Goal: Find specific page/section: Find specific page/section

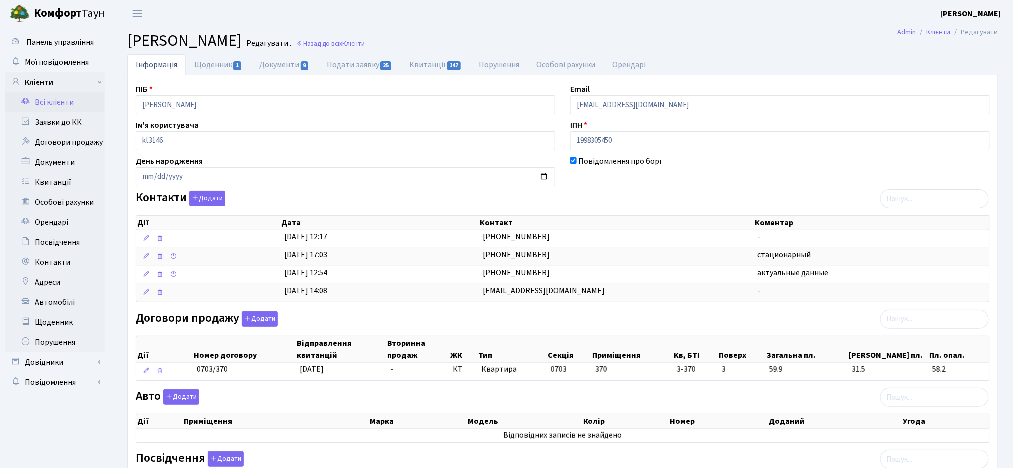
click at [49, 103] on link "Всі клієнти" at bounding box center [55, 102] width 100 height 20
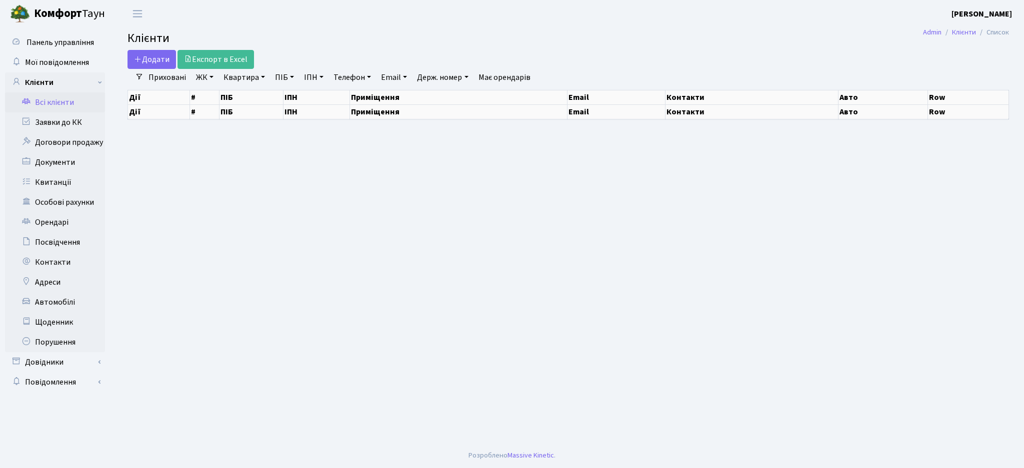
select select "25"
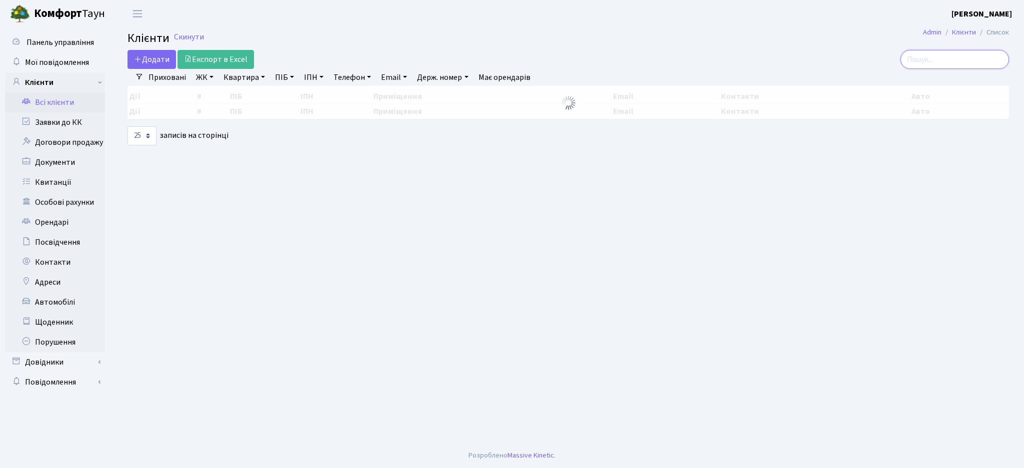
click at [941, 60] on input "search" at bounding box center [954, 59] width 108 height 19
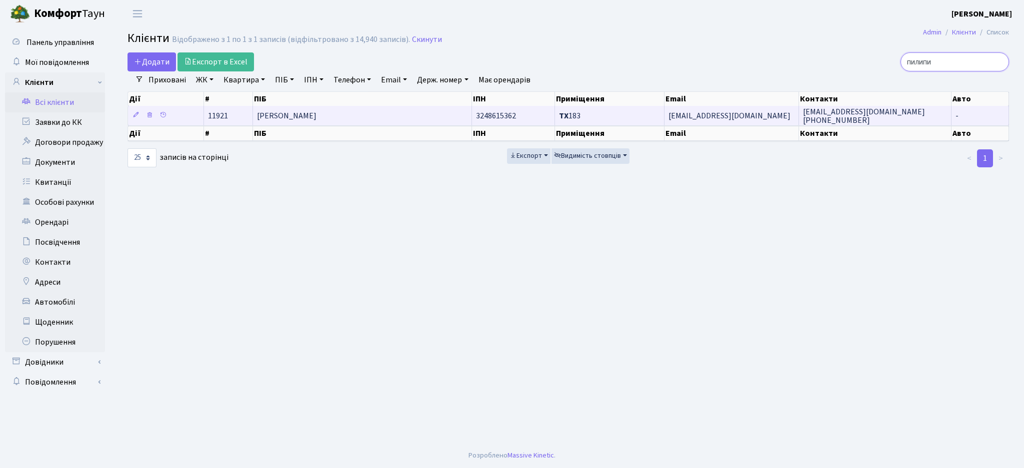
type input "пилипи"
click at [579, 122] on td "ТХ 183" at bounding box center [609, 115] width 109 height 19
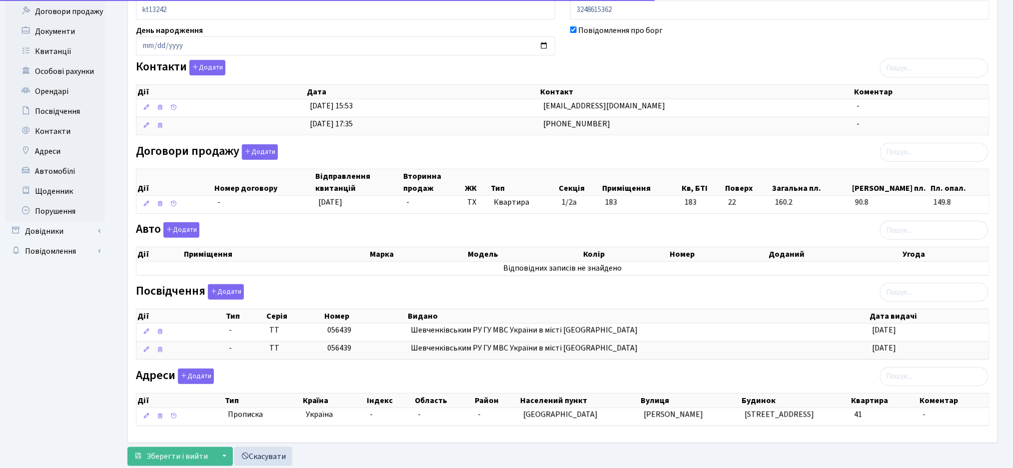
scroll to position [133, 0]
